Goal: Task Accomplishment & Management: Manage account settings

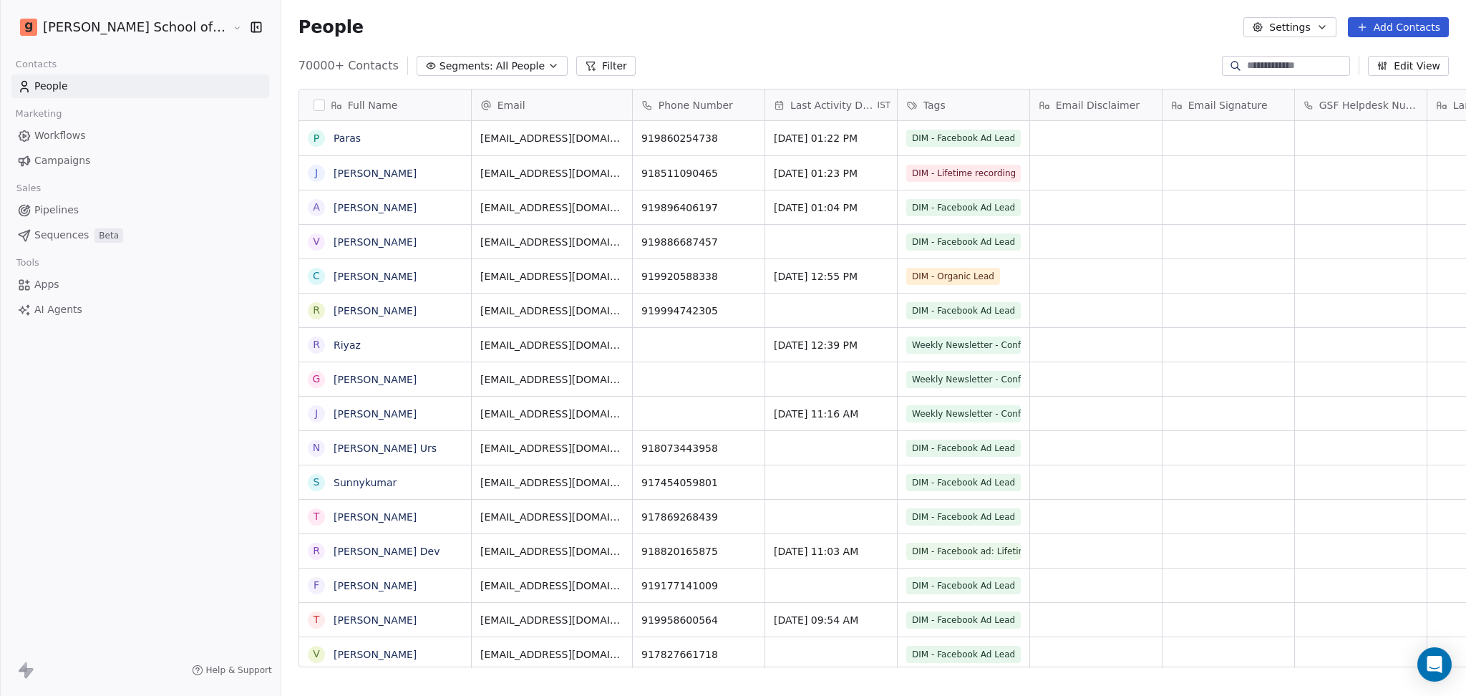
scroll to position [598, 1225]
click at [108, 165] on link "Campaigns" at bounding box center [140, 161] width 258 height 24
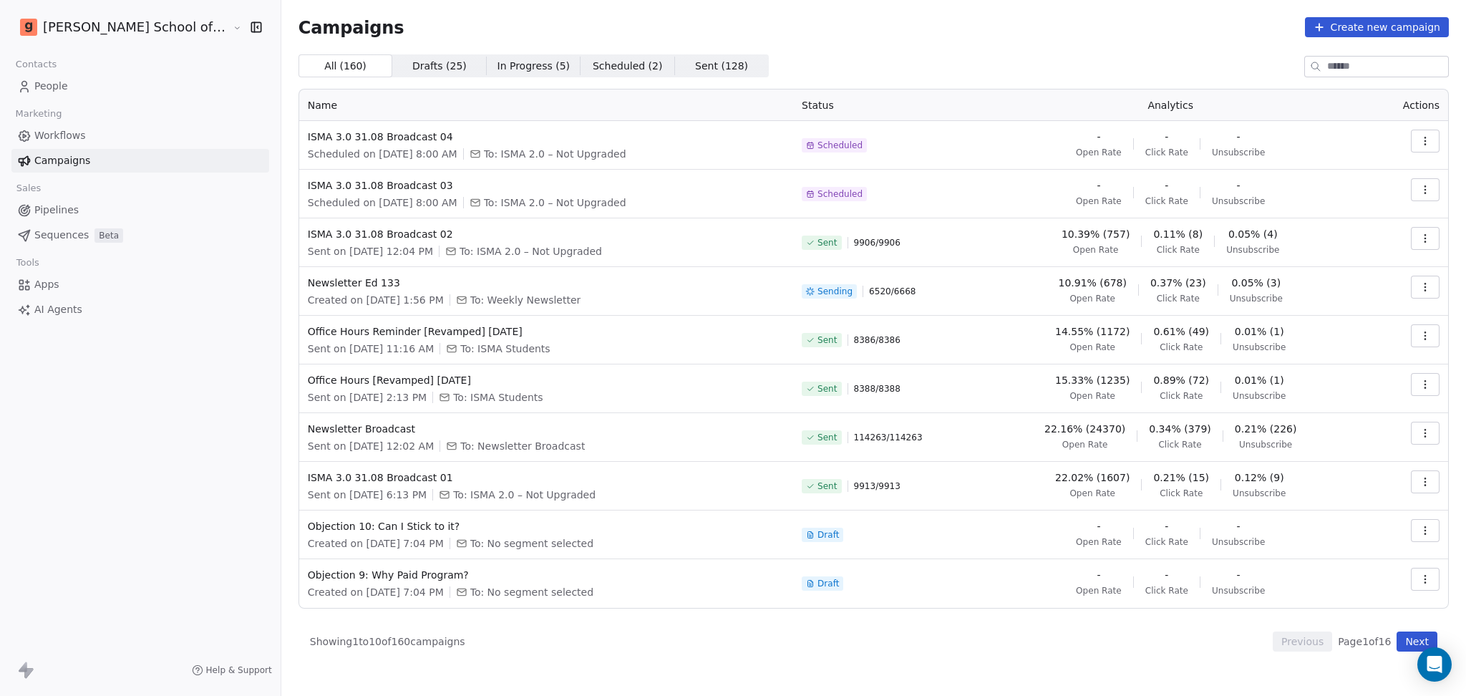
click at [1406, 641] on button "Next" at bounding box center [1416, 641] width 41 height 20
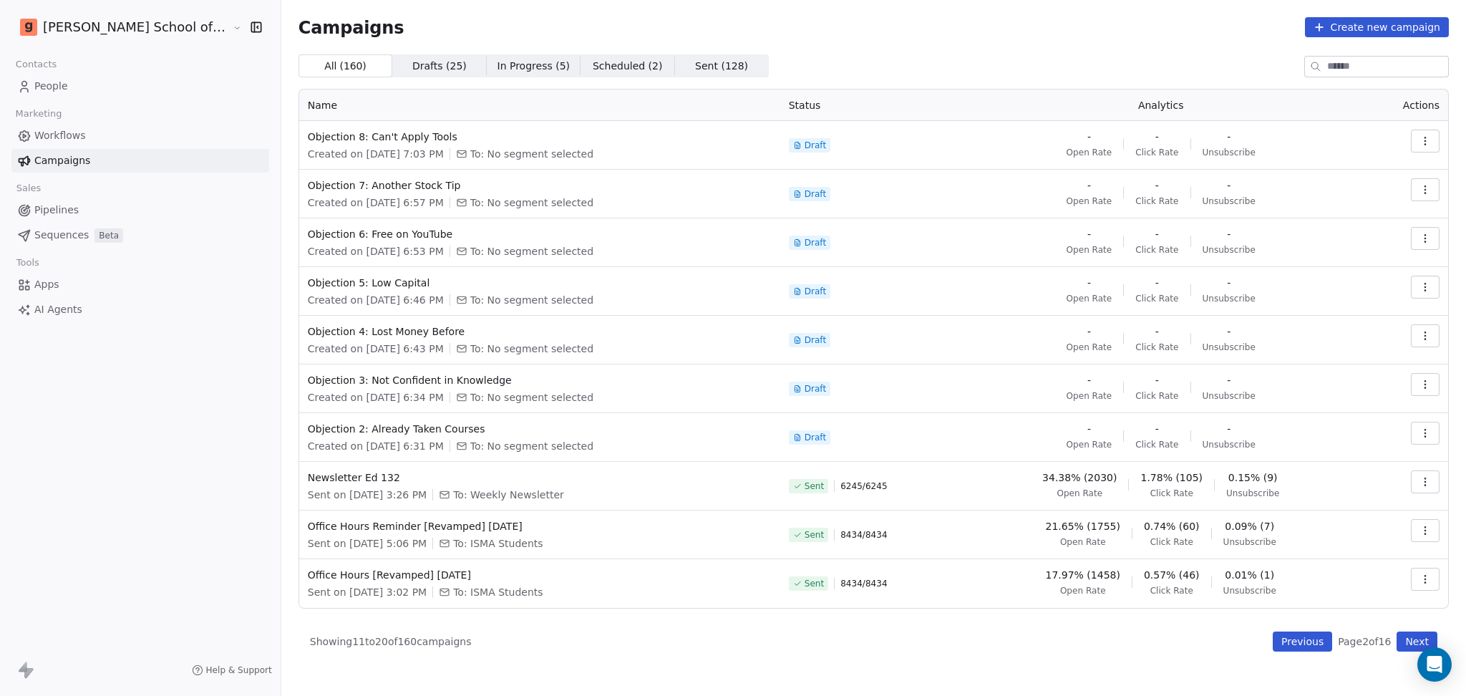
click at [1288, 642] on button "Previous" at bounding box center [1302, 641] width 59 height 20
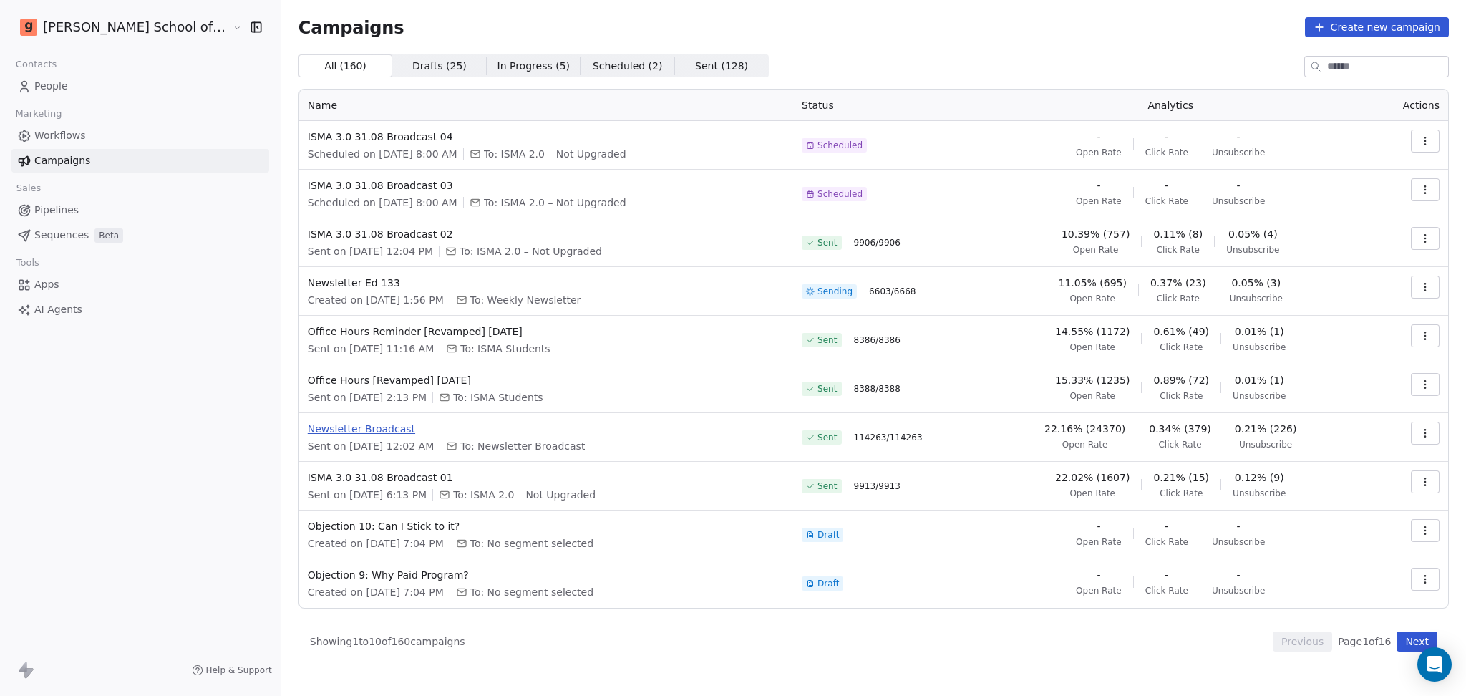
click at [353, 424] on span "Newsletter Broadcast" at bounding box center [546, 429] width 477 height 14
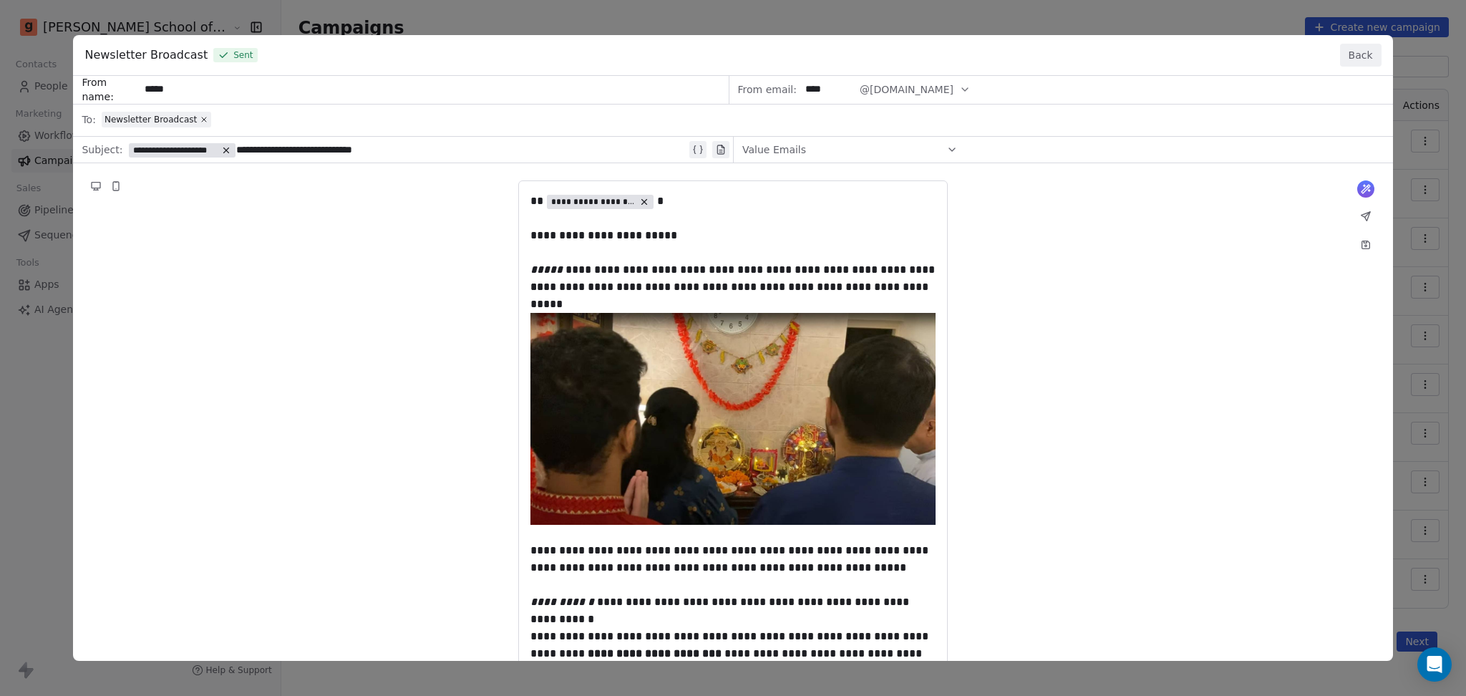
click at [1360, 47] on button "Back" at bounding box center [1361, 55] width 42 height 23
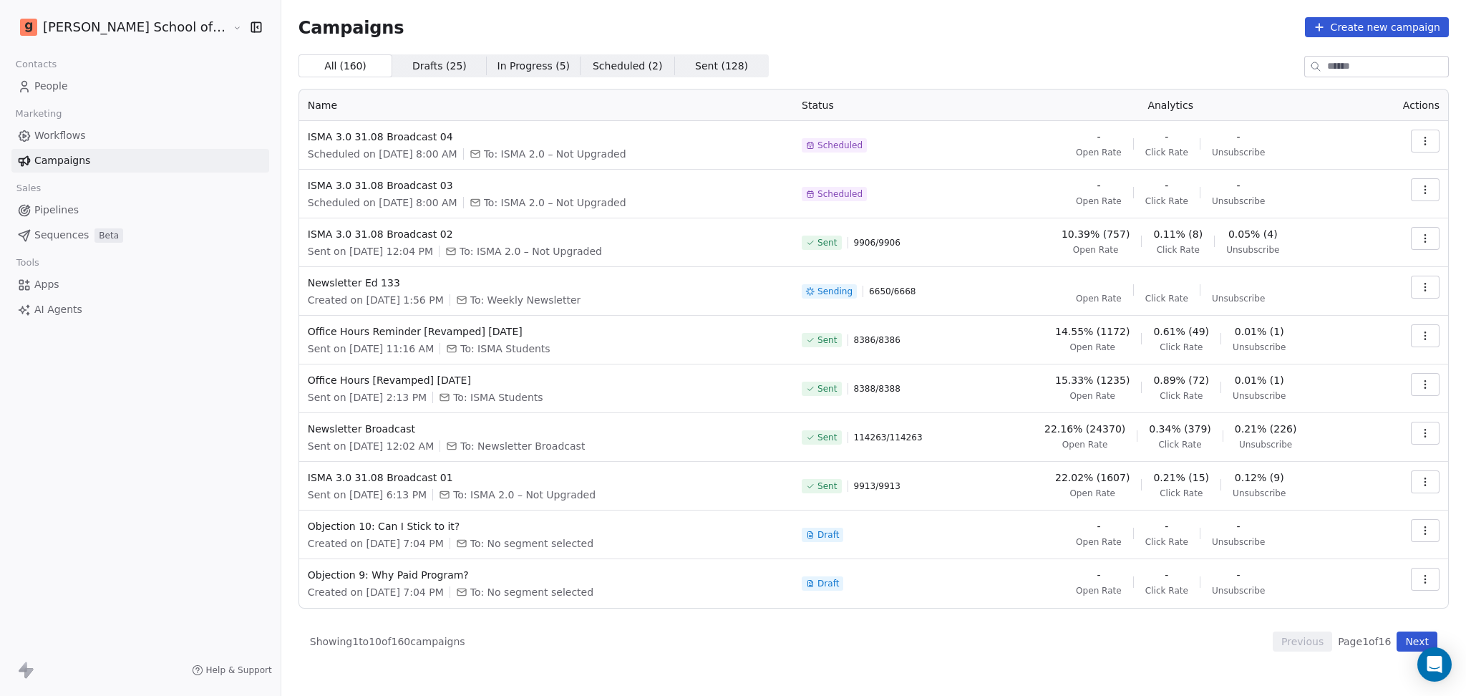
click at [1433, 432] on button "button" at bounding box center [1425, 433] width 29 height 23
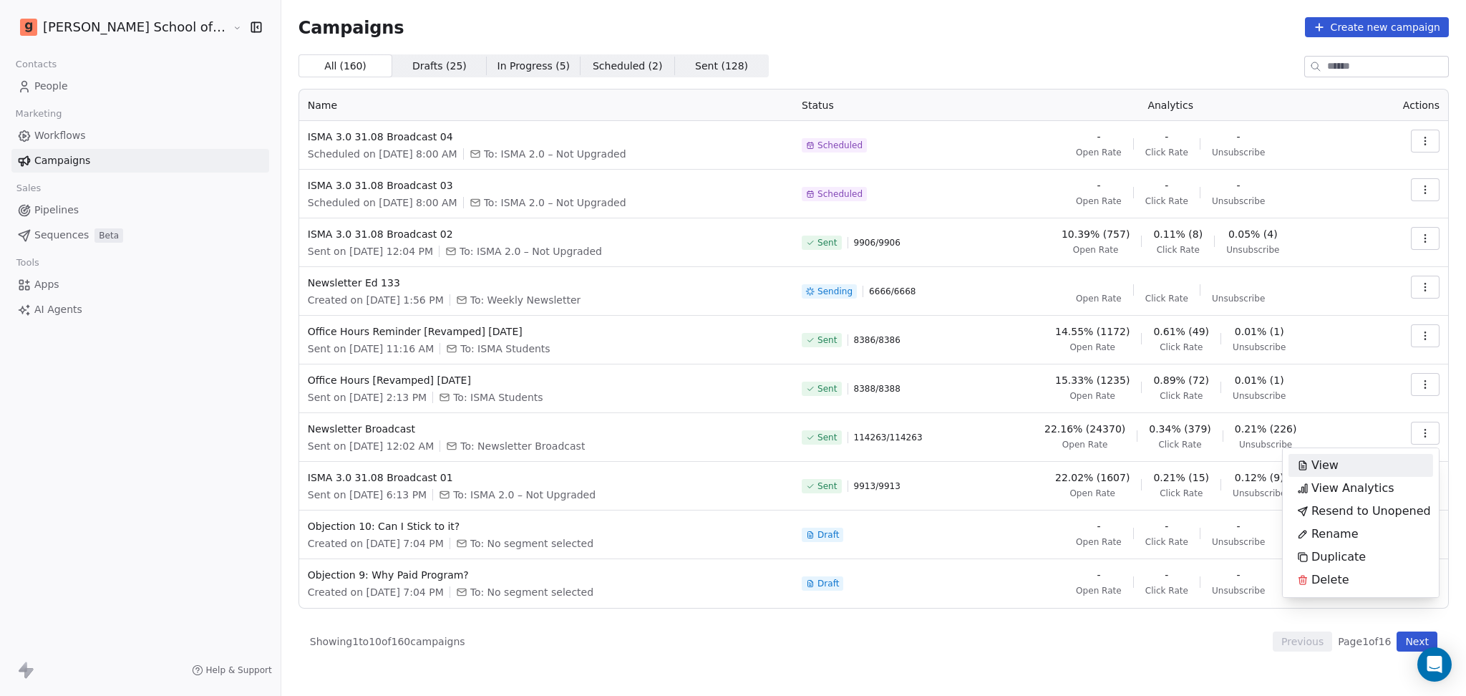
click at [1366, 462] on div "View" at bounding box center [1360, 465] width 145 height 23
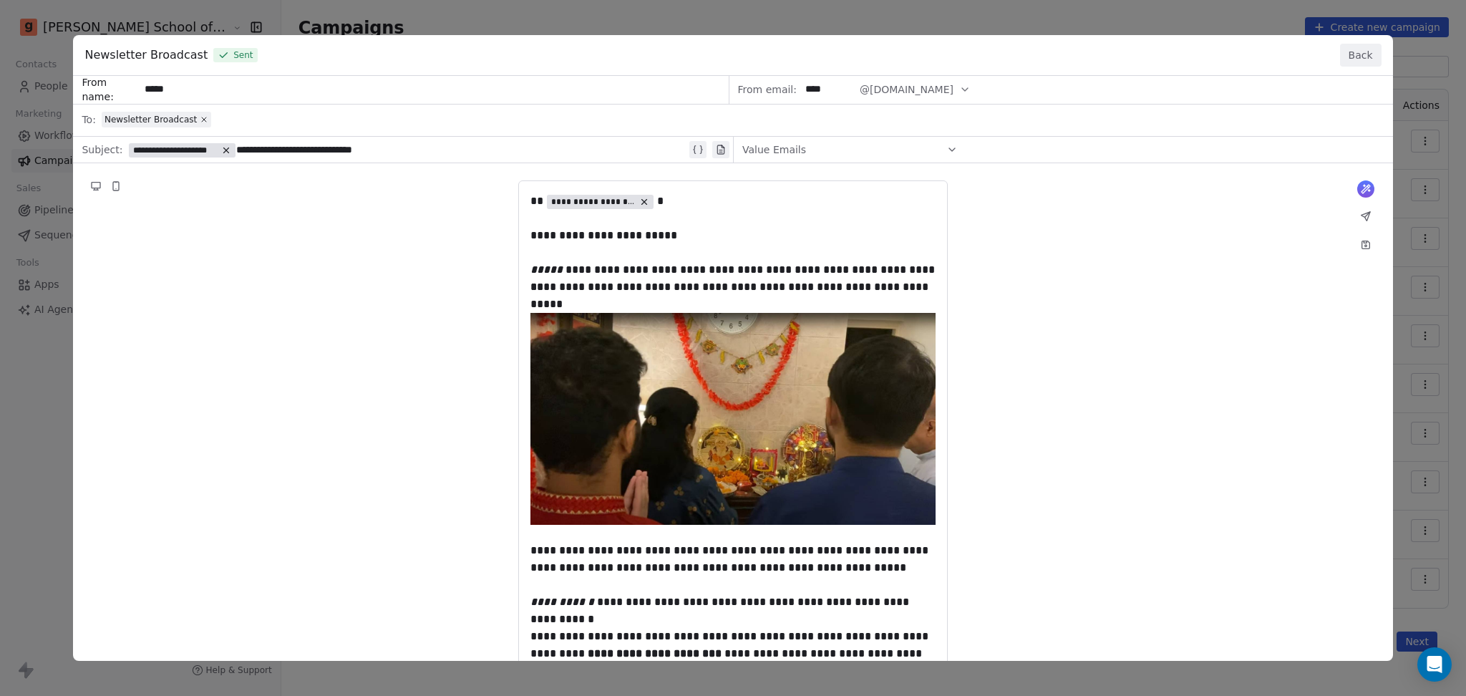
click at [1368, 62] on button "Back" at bounding box center [1361, 55] width 42 height 23
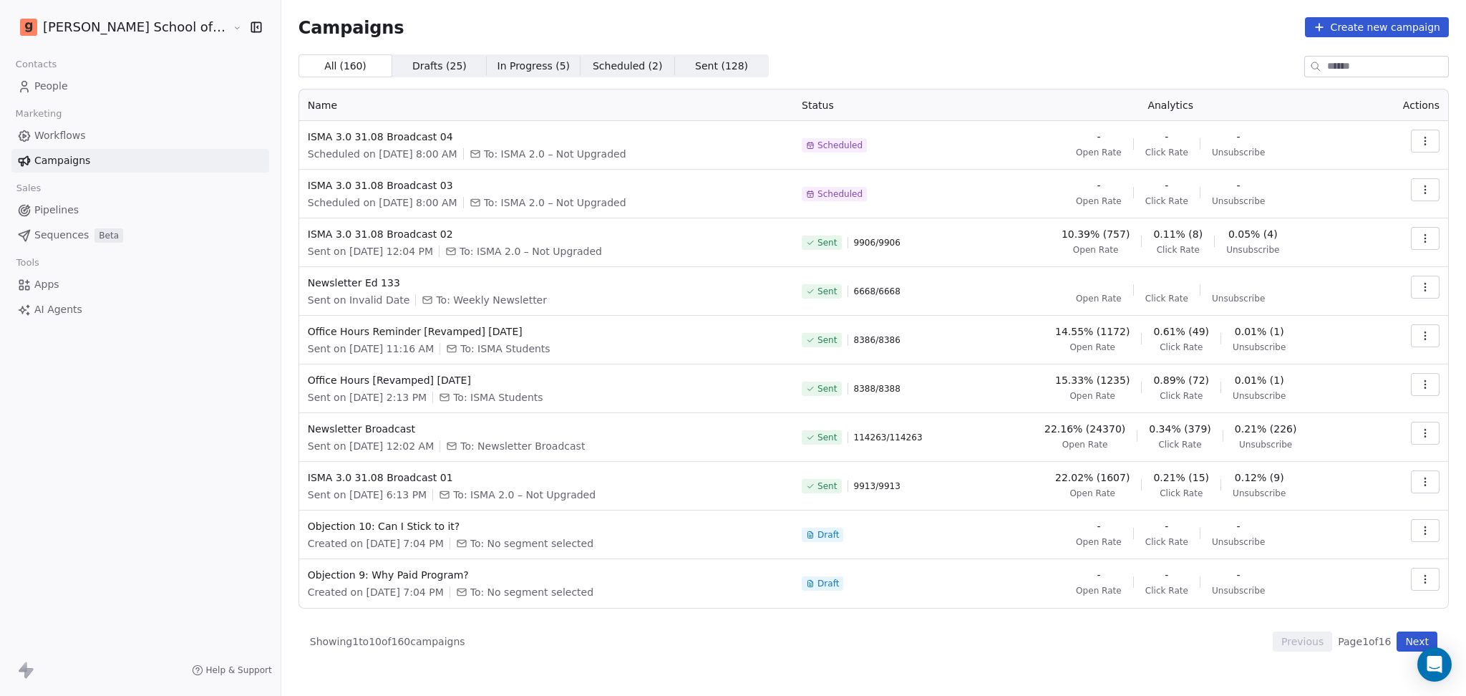
click at [1417, 432] on button "button" at bounding box center [1425, 433] width 29 height 23
click at [1370, 487] on span "View Analytics" at bounding box center [1352, 488] width 83 height 17
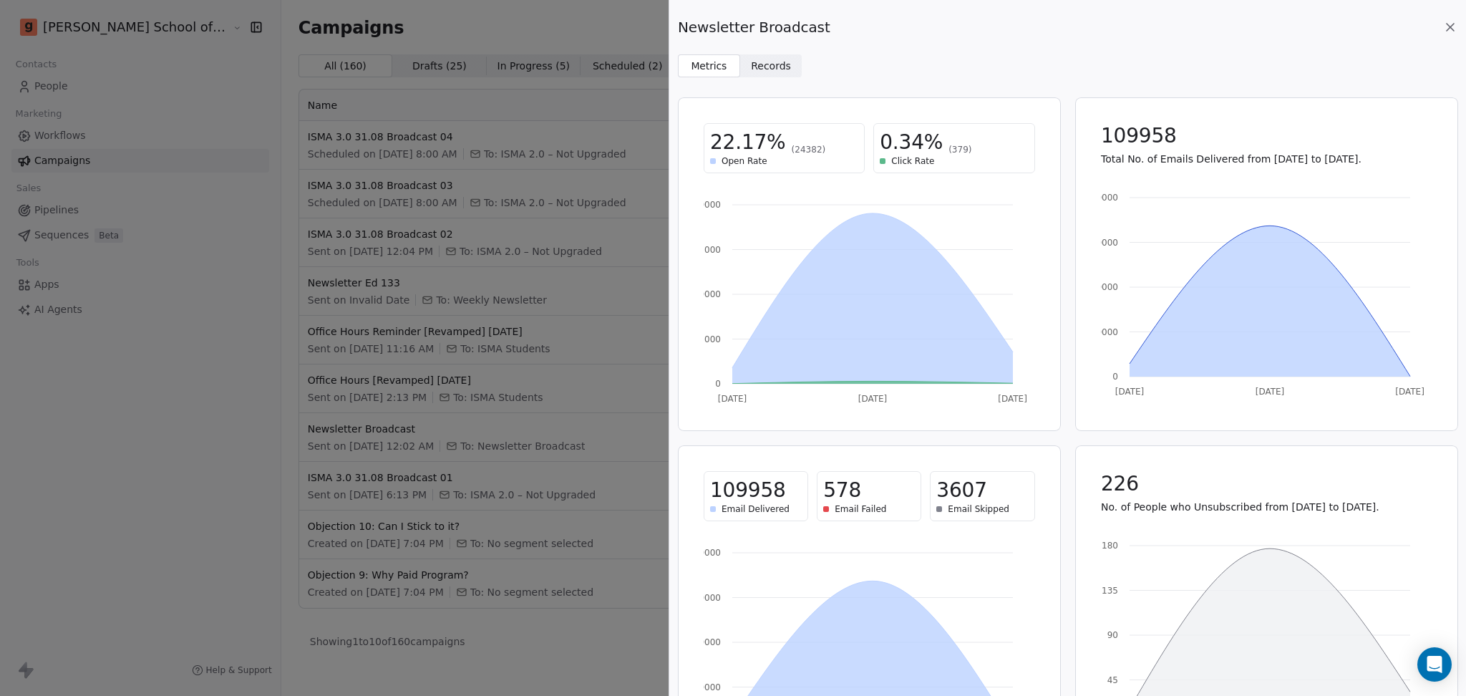
scroll to position [90, 0]
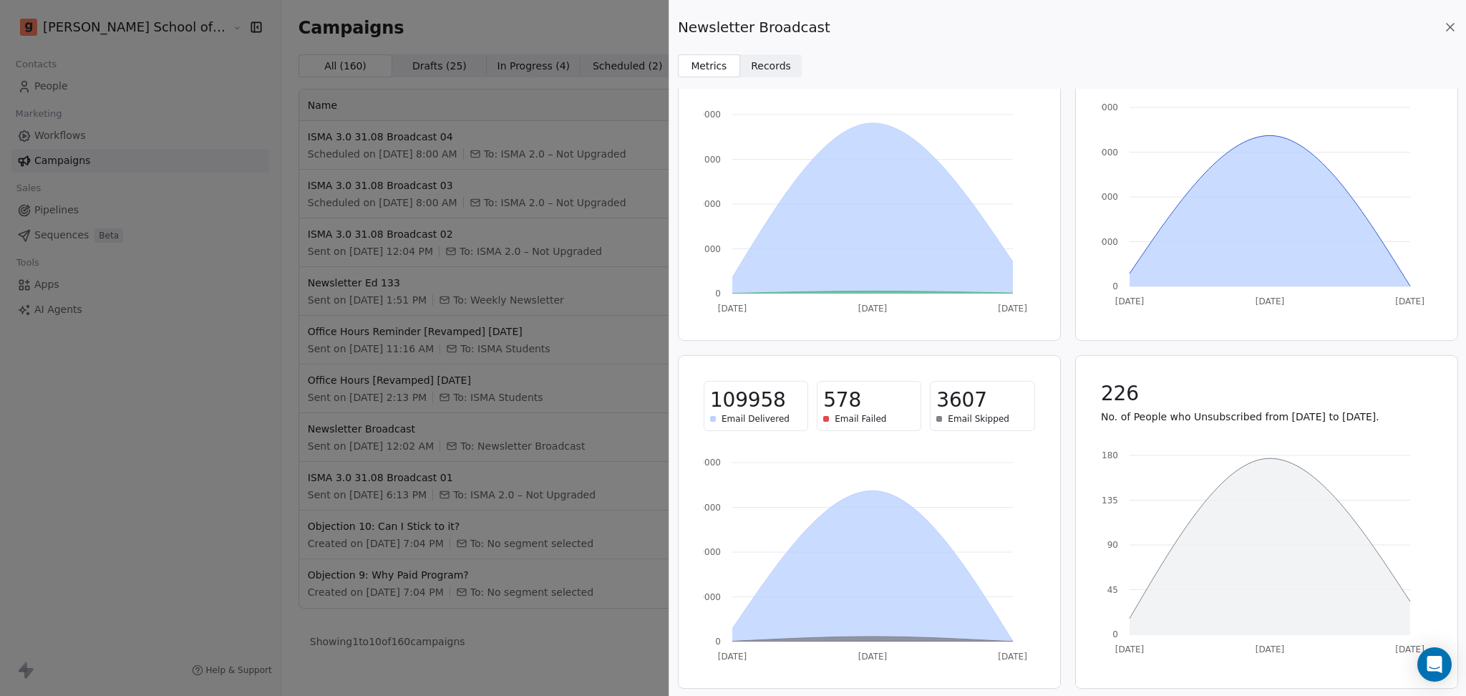
click at [488, 200] on div "Newsletter Broadcast Metrics Metrics Records Records 22.17% (24382) Open Rate 0…" at bounding box center [733, 348] width 1466 height 696
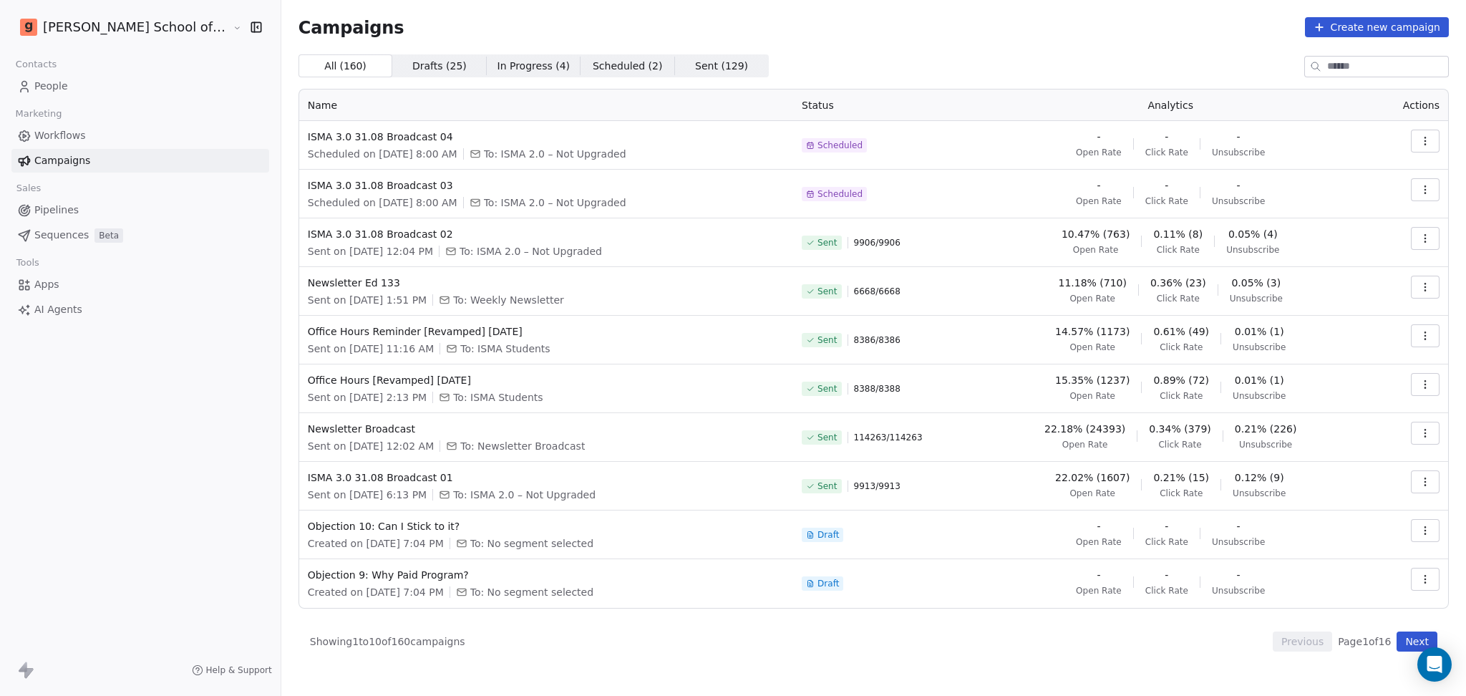
click at [926, 161] on td "Scheduled" at bounding box center [882, 145] width 179 height 49
click at [1409, 634] on button "Next" at bounding box center [1416, 641] width 41 height 20
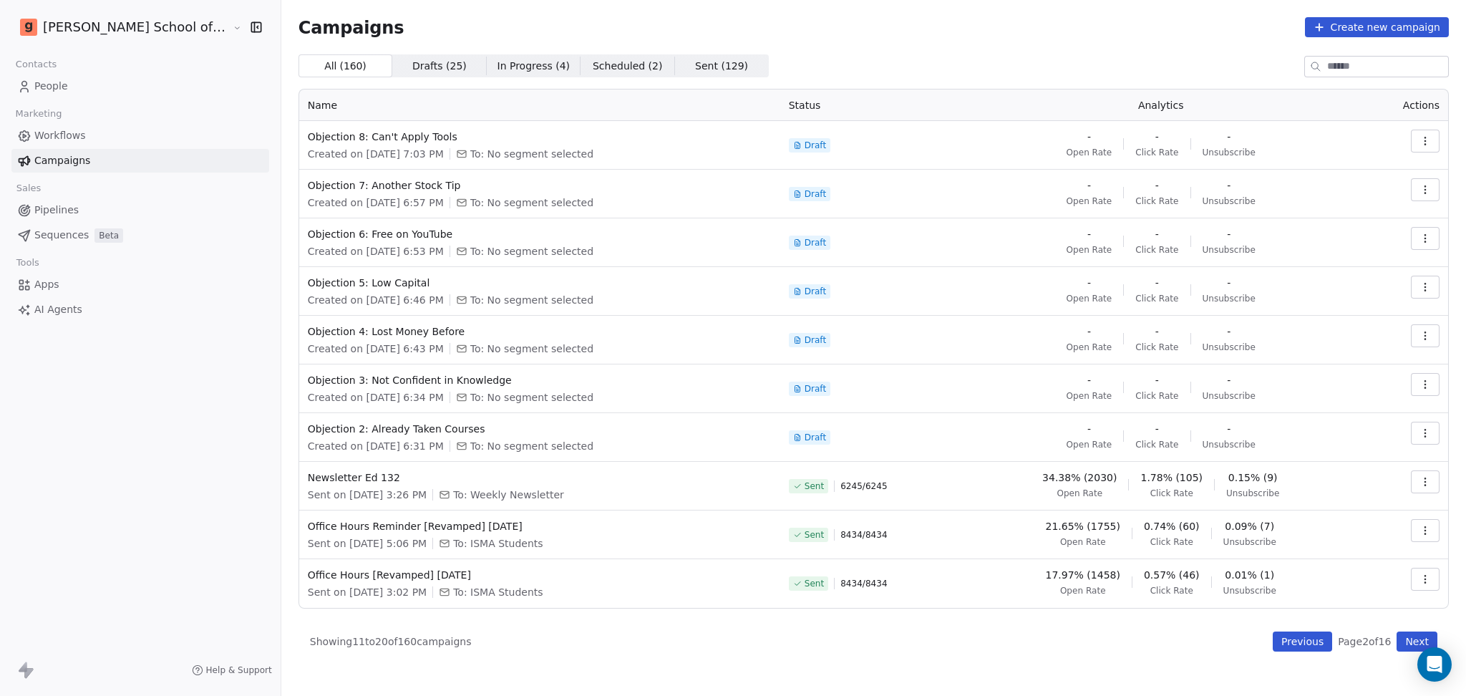
click at [1415, 639] on button "Next" at bounding box center [1416, 641] width 41 height 20
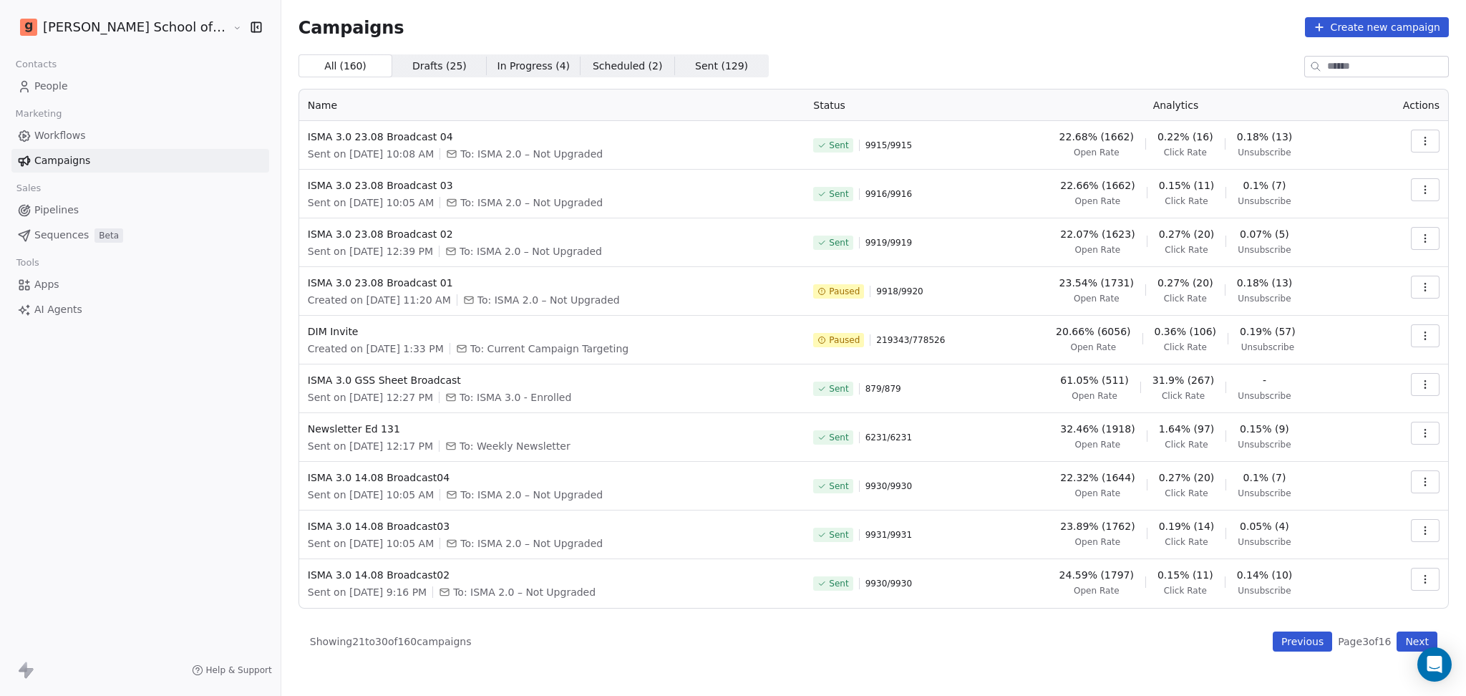
click at [1434, 351] on td at bounding box center [1408, 340] width 80 height 49
click at [1429, 336] on icon "button" at bounding box center [1424, 335] width 11 height 11
click at [1324, 439] on span "Resume" at bounding box center [1334, 437] width 46 height 17
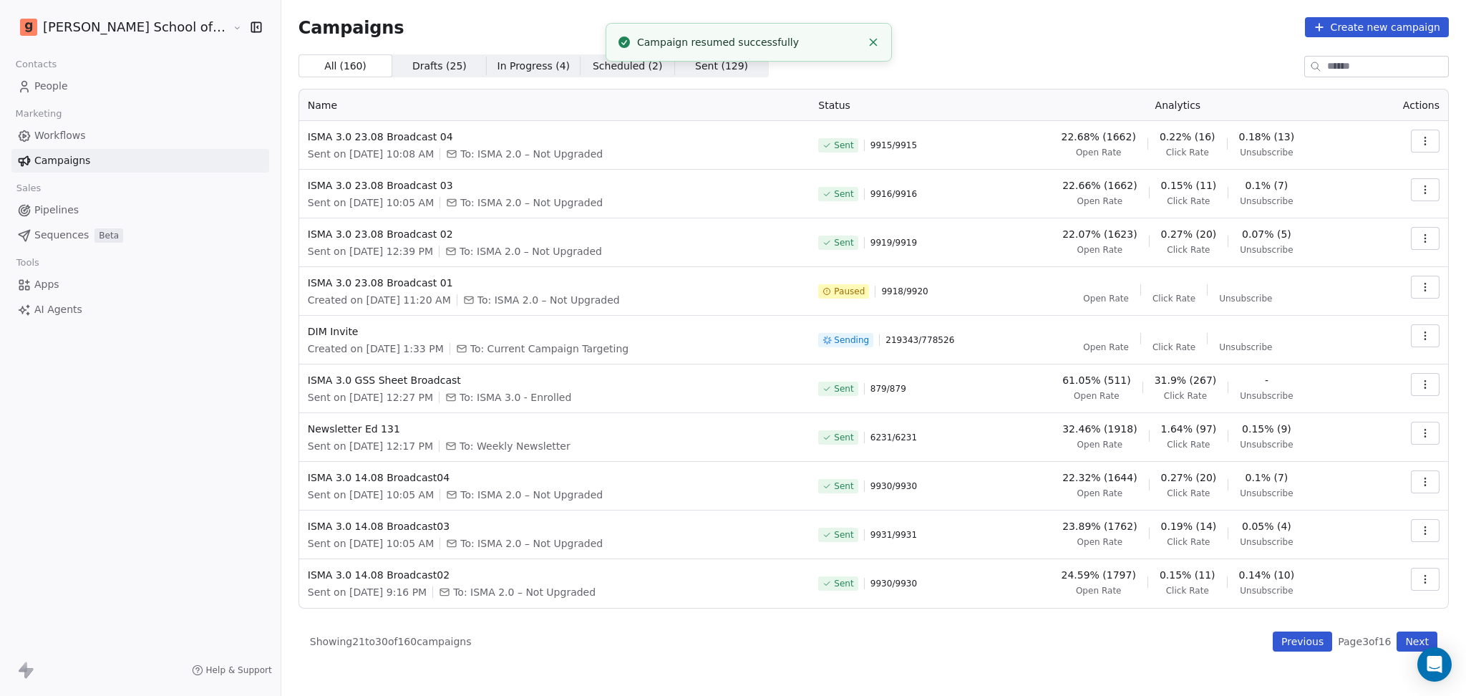
click at [1303, 637] on button "Previous" at bounding box center [1302, 641] width 59 height 20
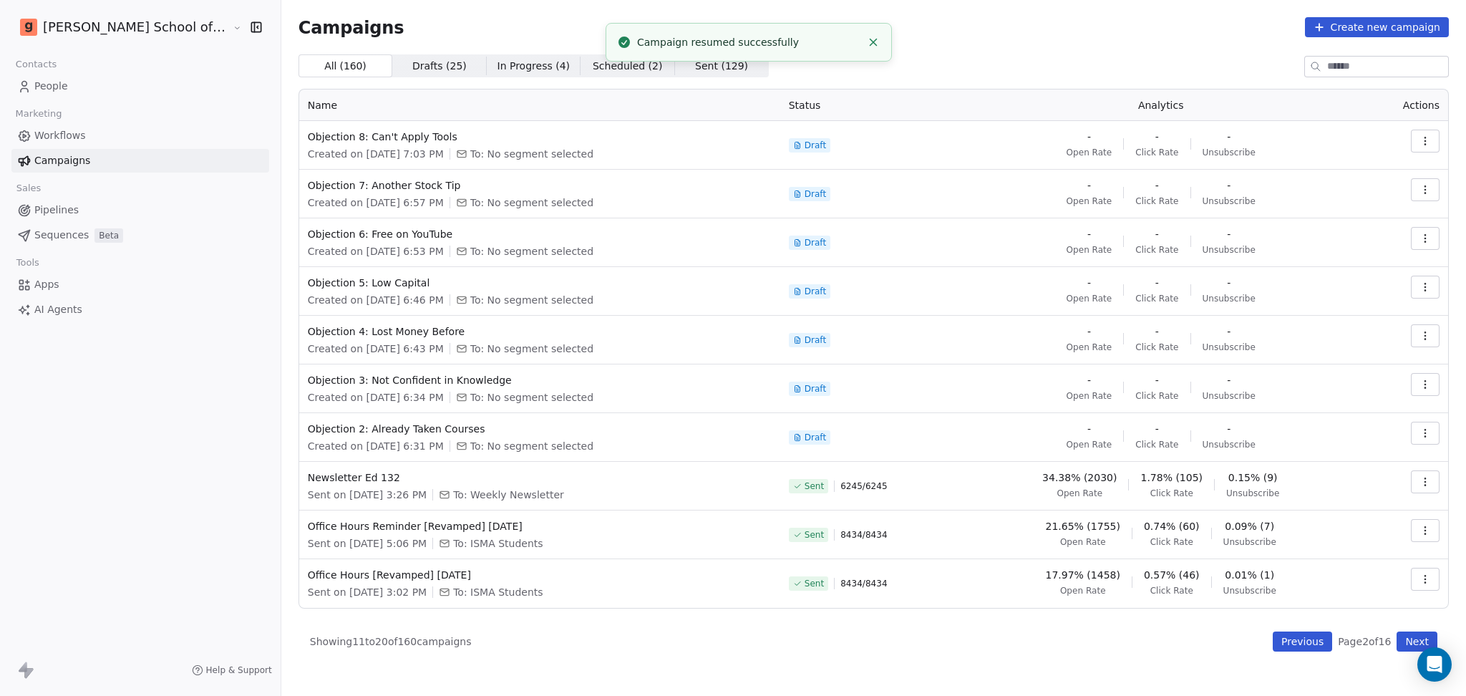
click at [1303, 636] on button "Previous" at bounding box center [1302, 641] width 59 height 20
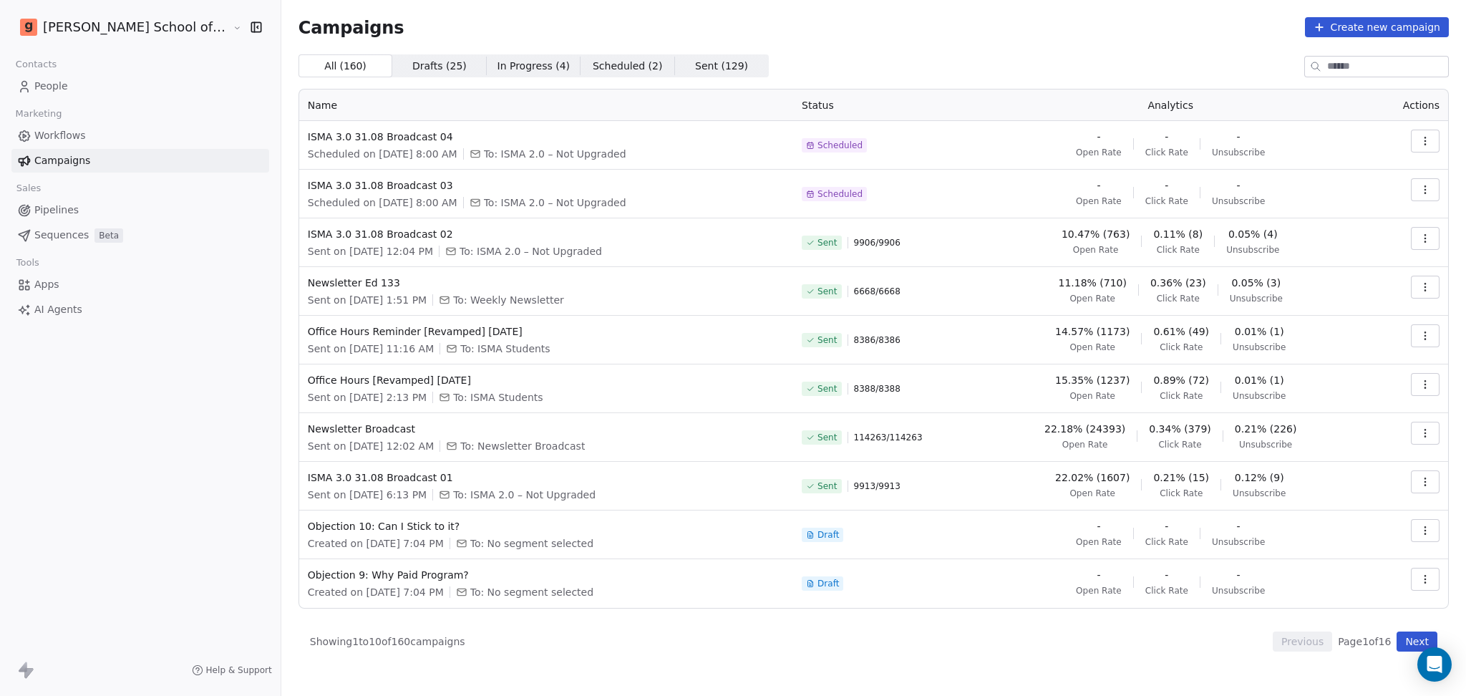
click at [951, 289] on div "Sent 6668 / 6668" at bounding box center [883, 291] width 162 height 31
click at [776, 54] on div "All ( 160 ) All ( 160 ) Drafts ( 25 ) Drafts ( 25 ) In Progress ( 4 ) In Progre…" at bounding box center [873, 65] width 1150 height 23
